Goal: Navigation & Orientation: Find specific page/section

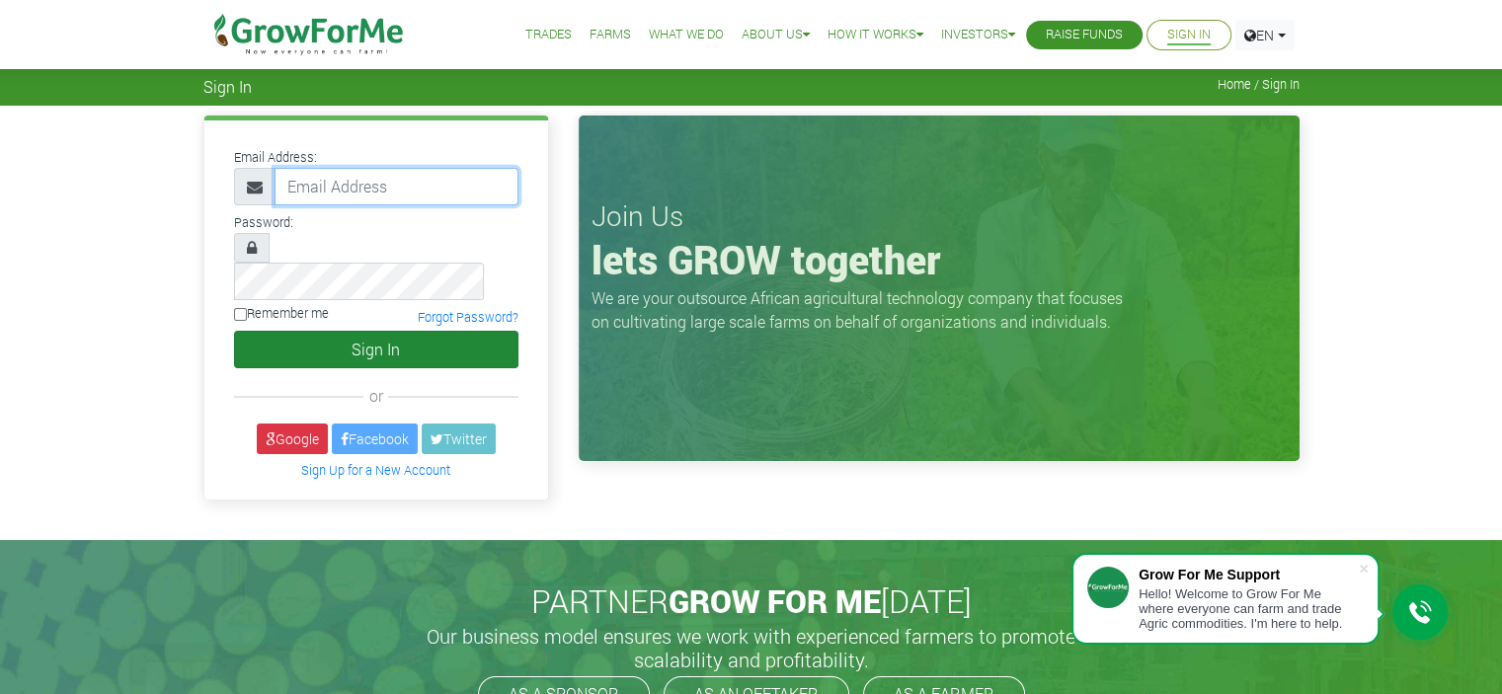
type input "luketetteh7@gmail.com"
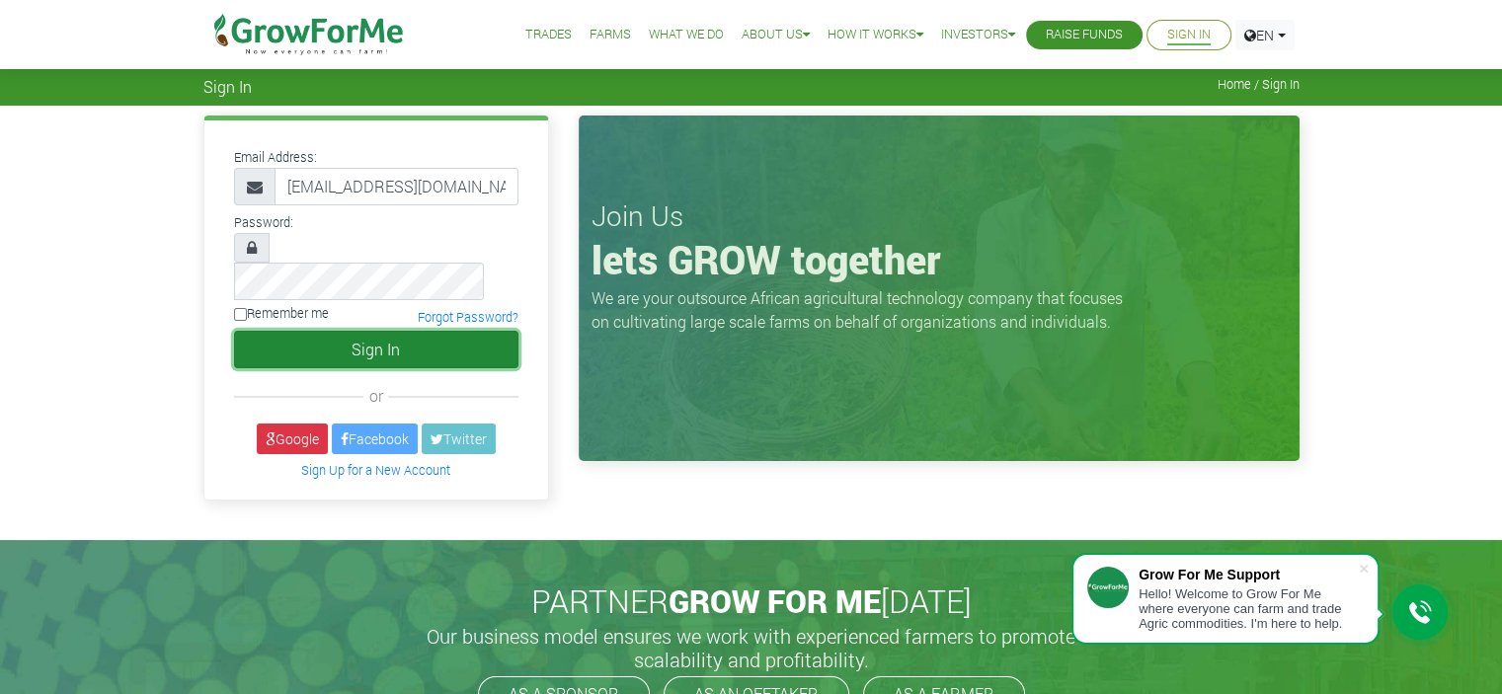
click at [398, 333] on button "Sign In" at bounding box center [376, 350] width 284 height 38
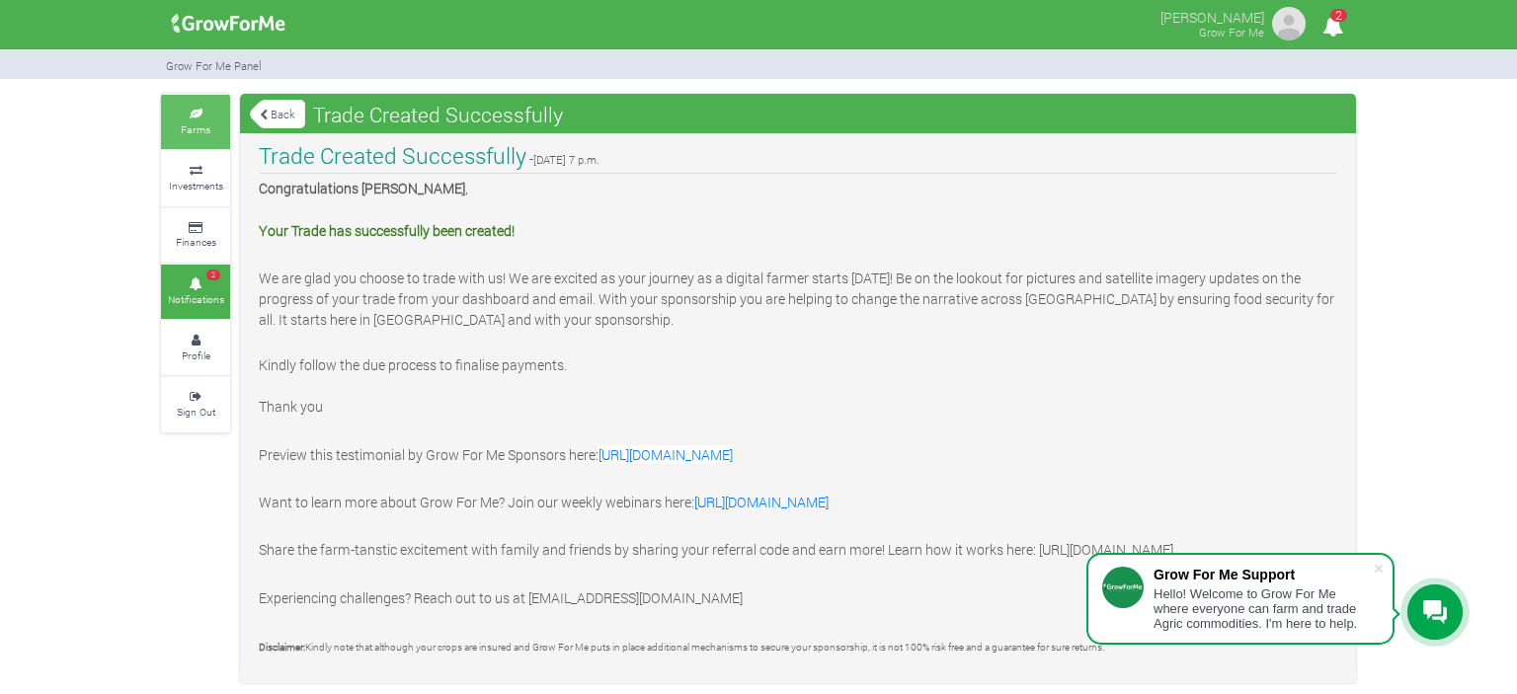
click at [201, 141] on link "Farms" at bounding box center [195, 122] width 69 height 54
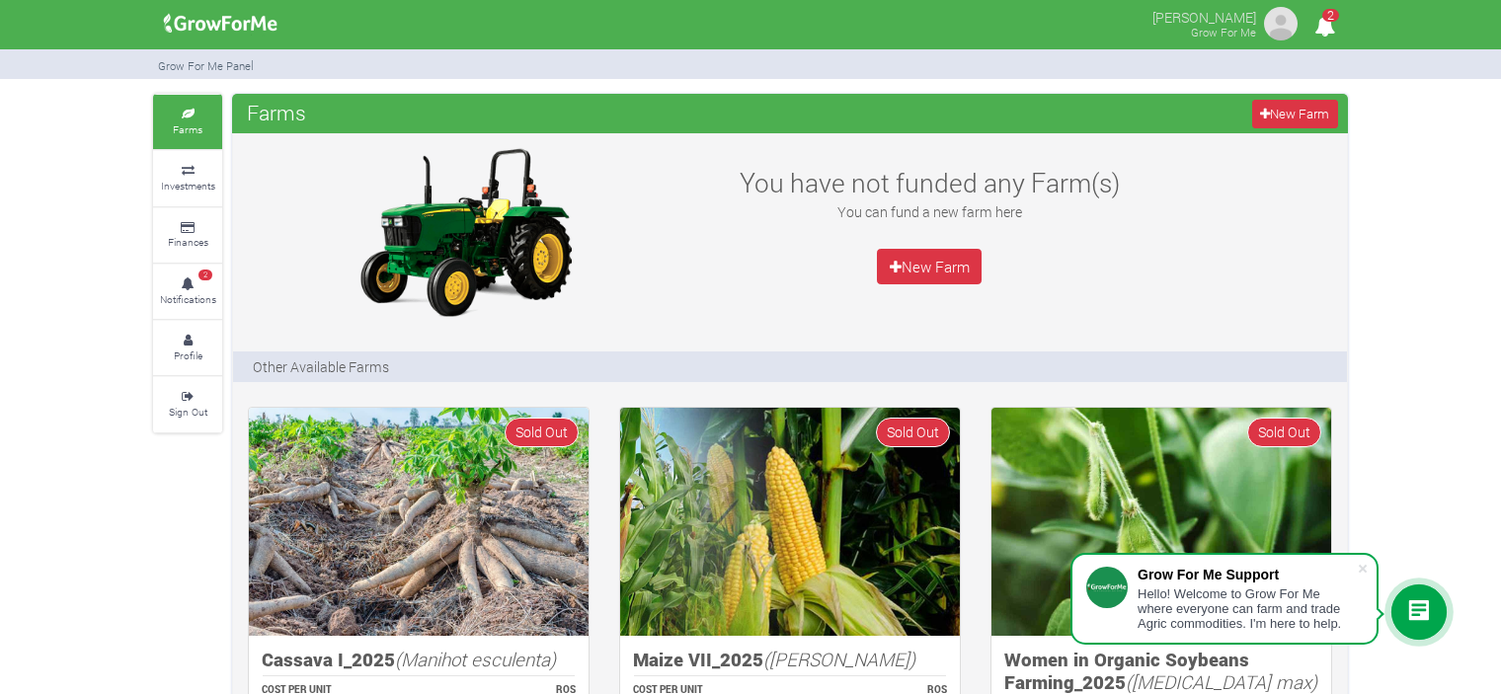
click at [1339, 28] on icon "2" at bounding box center [1324, 26] width 39 height 44
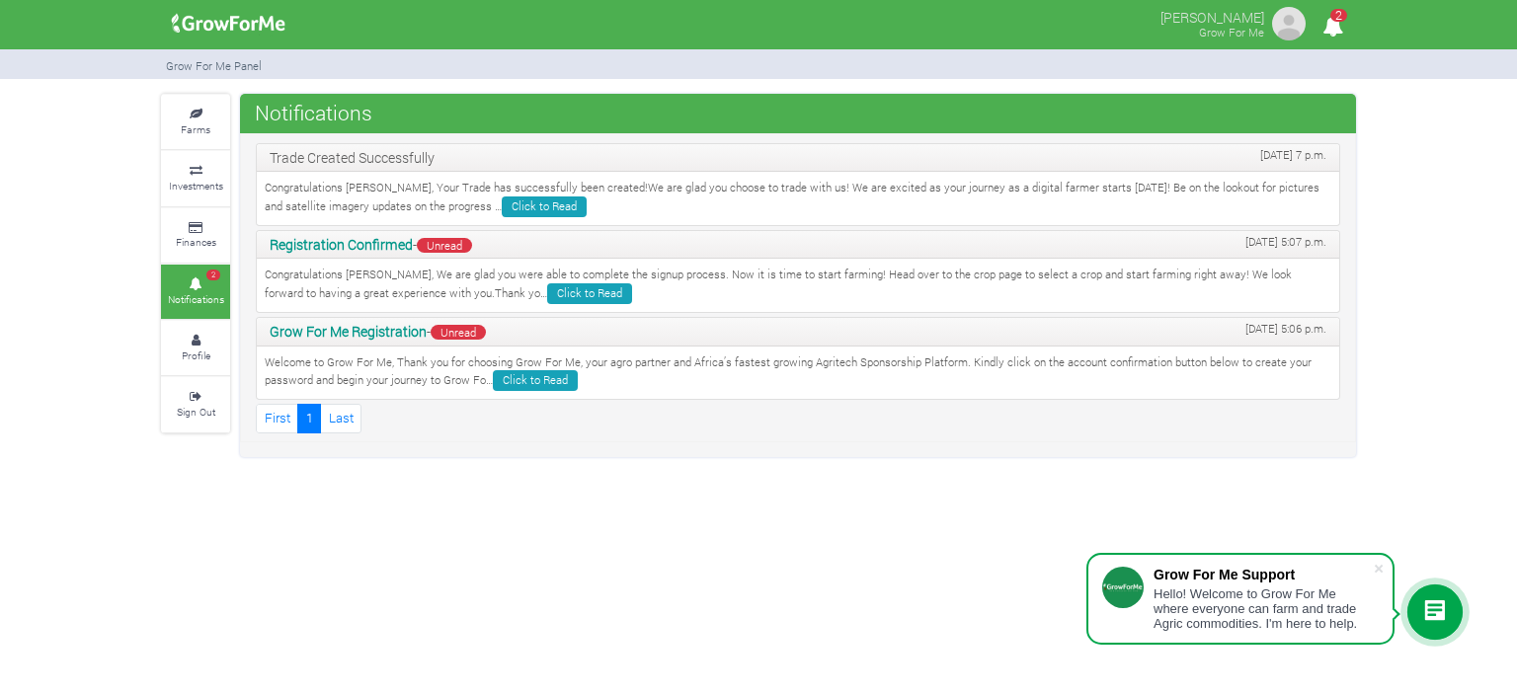
click at [1335, 32] on icon "2" at bounding box center [1332, 26] width 39 height 44
click at [225, 19] on img at bounding box center [228, 23] width 127 height 39
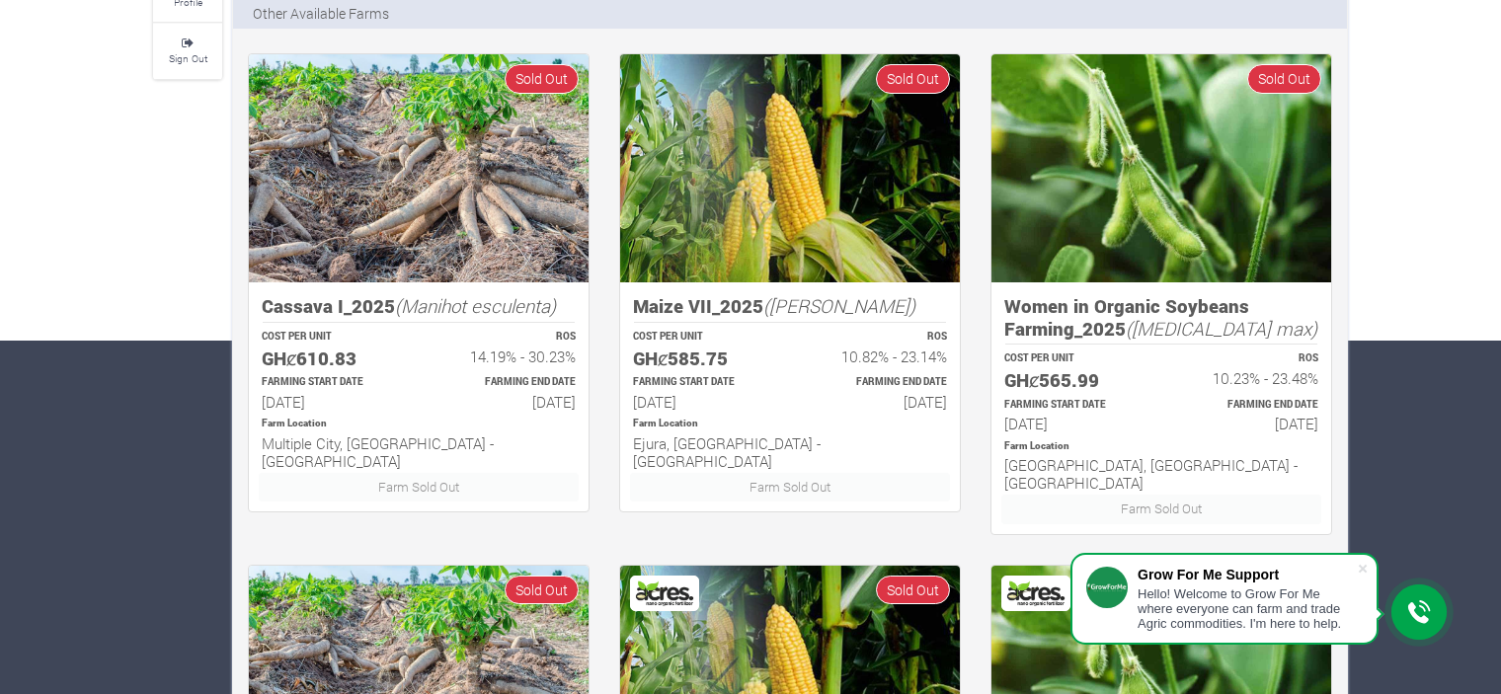
scroll to position [335, 0]
